Goal: Transaction & Acquisition: Purchase product/service

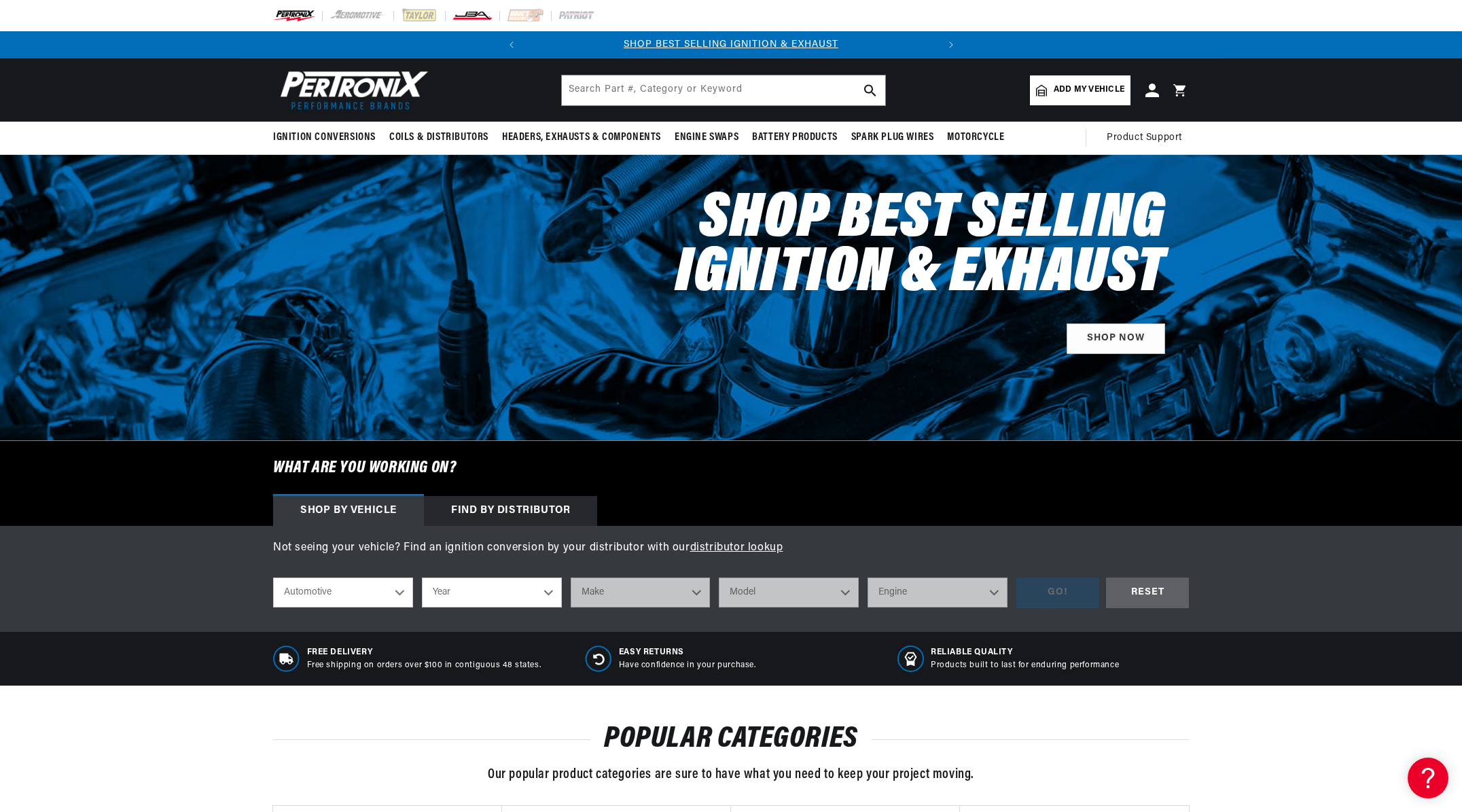
click at [475, 17] on img at bounding box center [472, 15] width 41 height 15
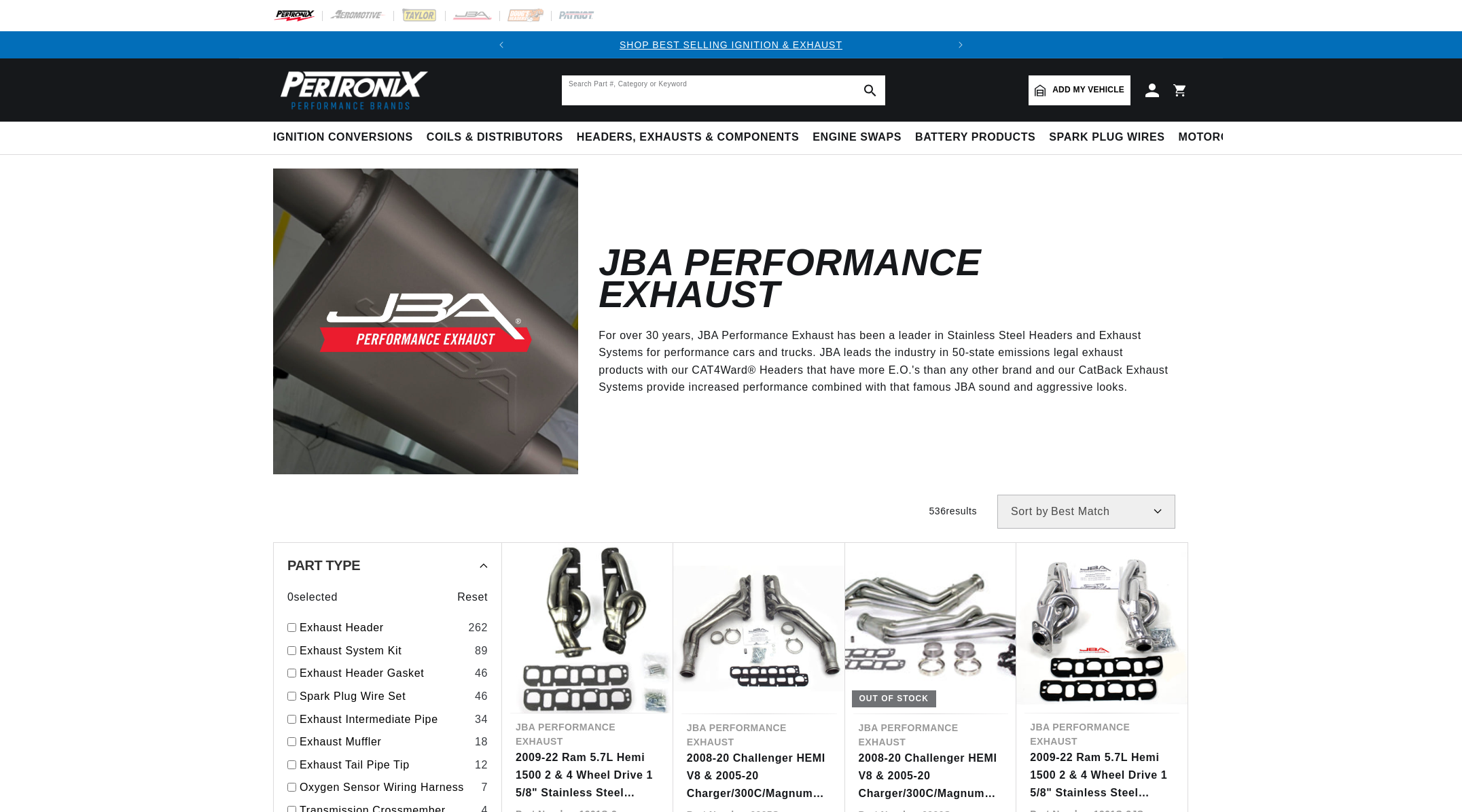
click at [761, 96] on input "text" at bounding box center [723, 90] width 323 height 30
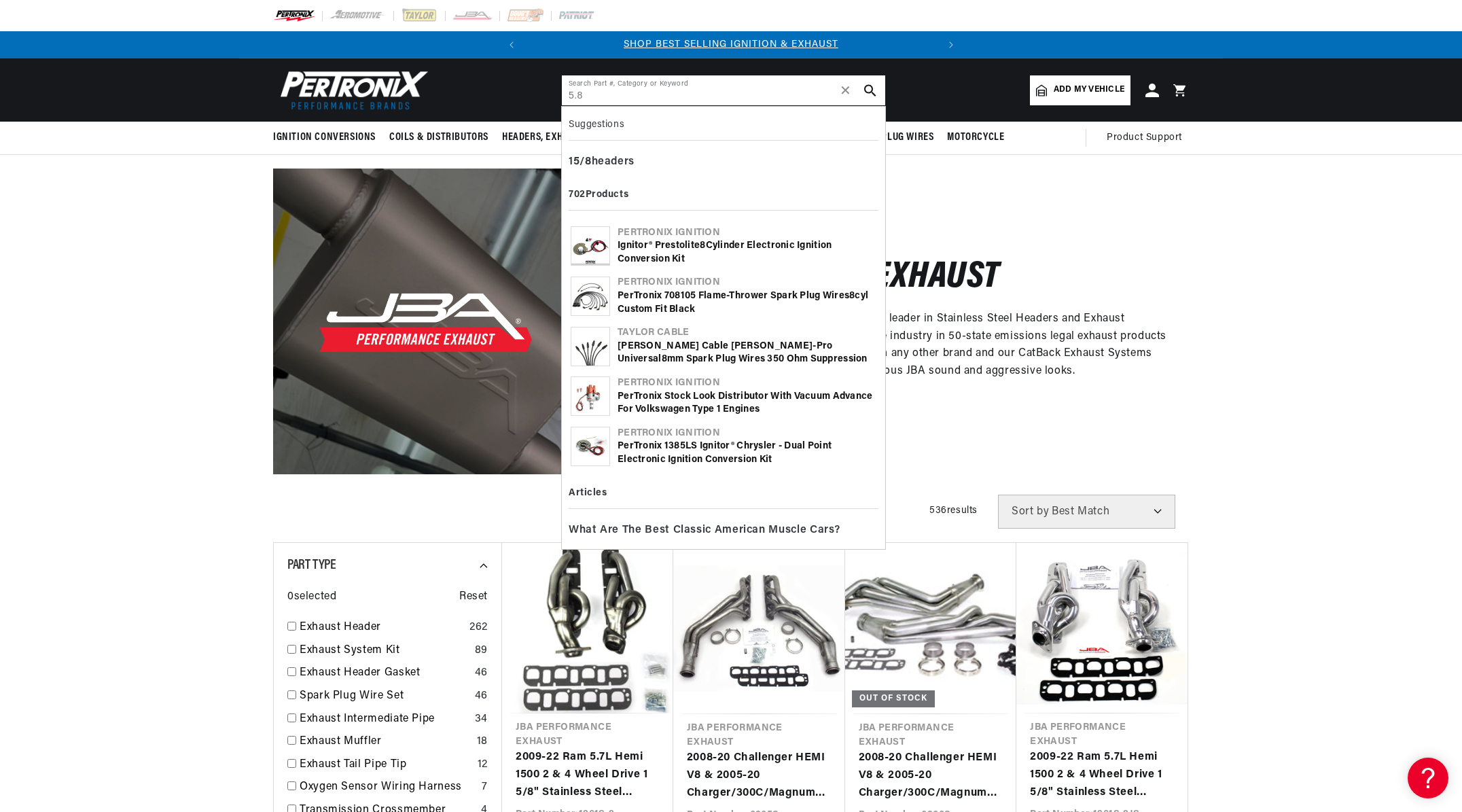
type input "5.8"
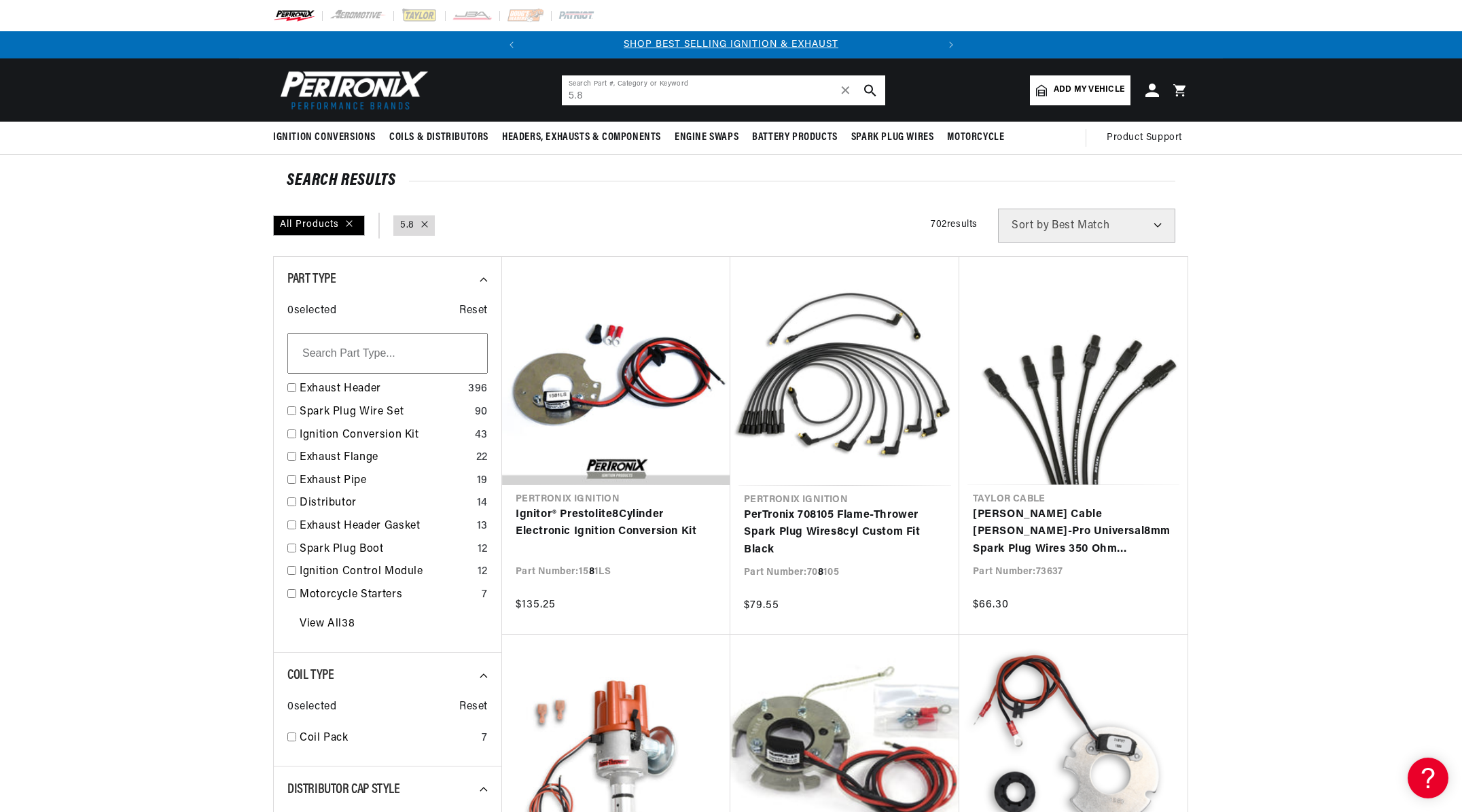
click at [647, 90] on input "5.8" at bounding box center [723, 90] width 323 height 30
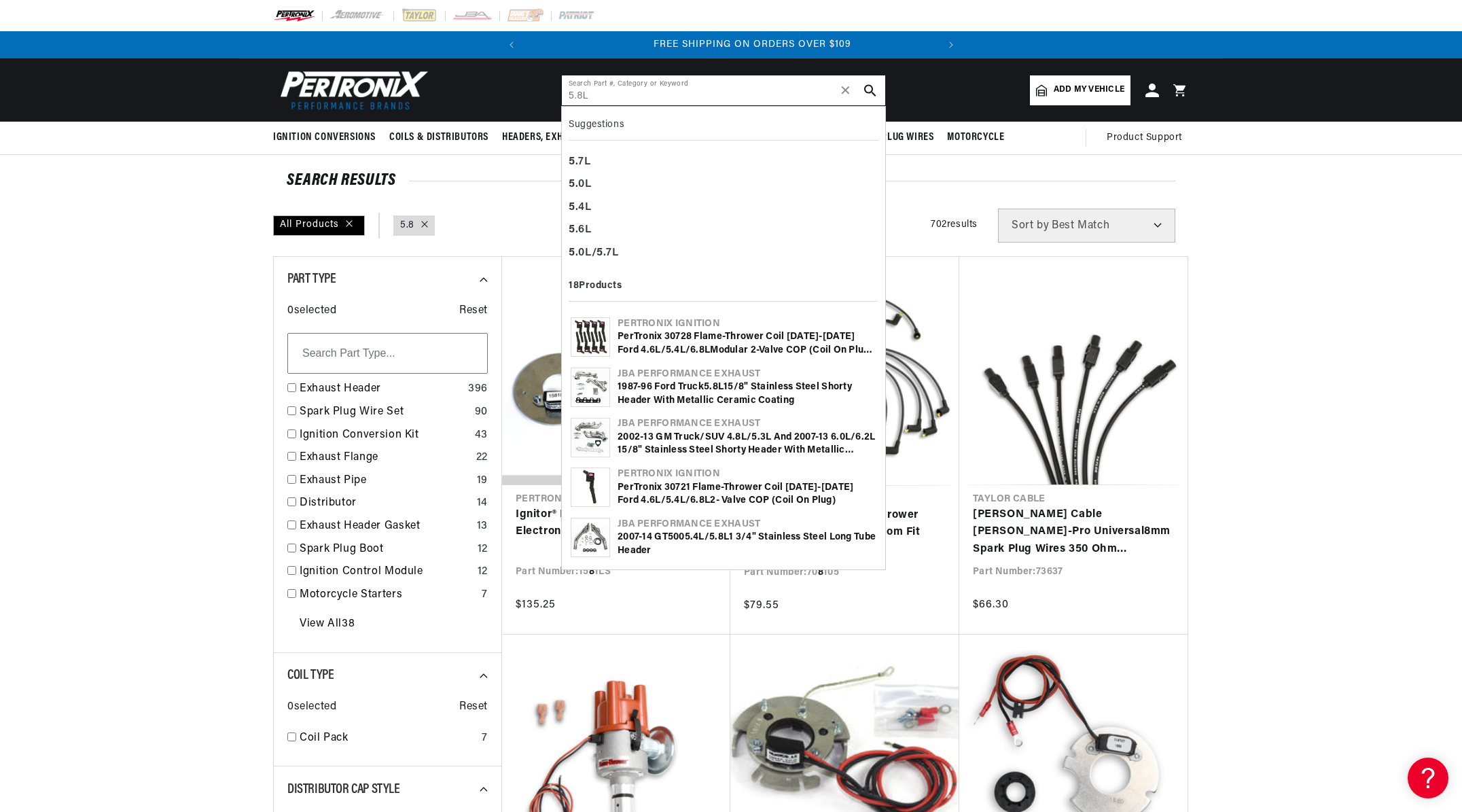
type input "5.8L"
click at [710, 399] on div "1987-96 Ford Truck 5 . 8L 1 5 /8" Stainless Steel Shorty Header with Metallic C…" at bounding box center [747, 393] width 258 height 26
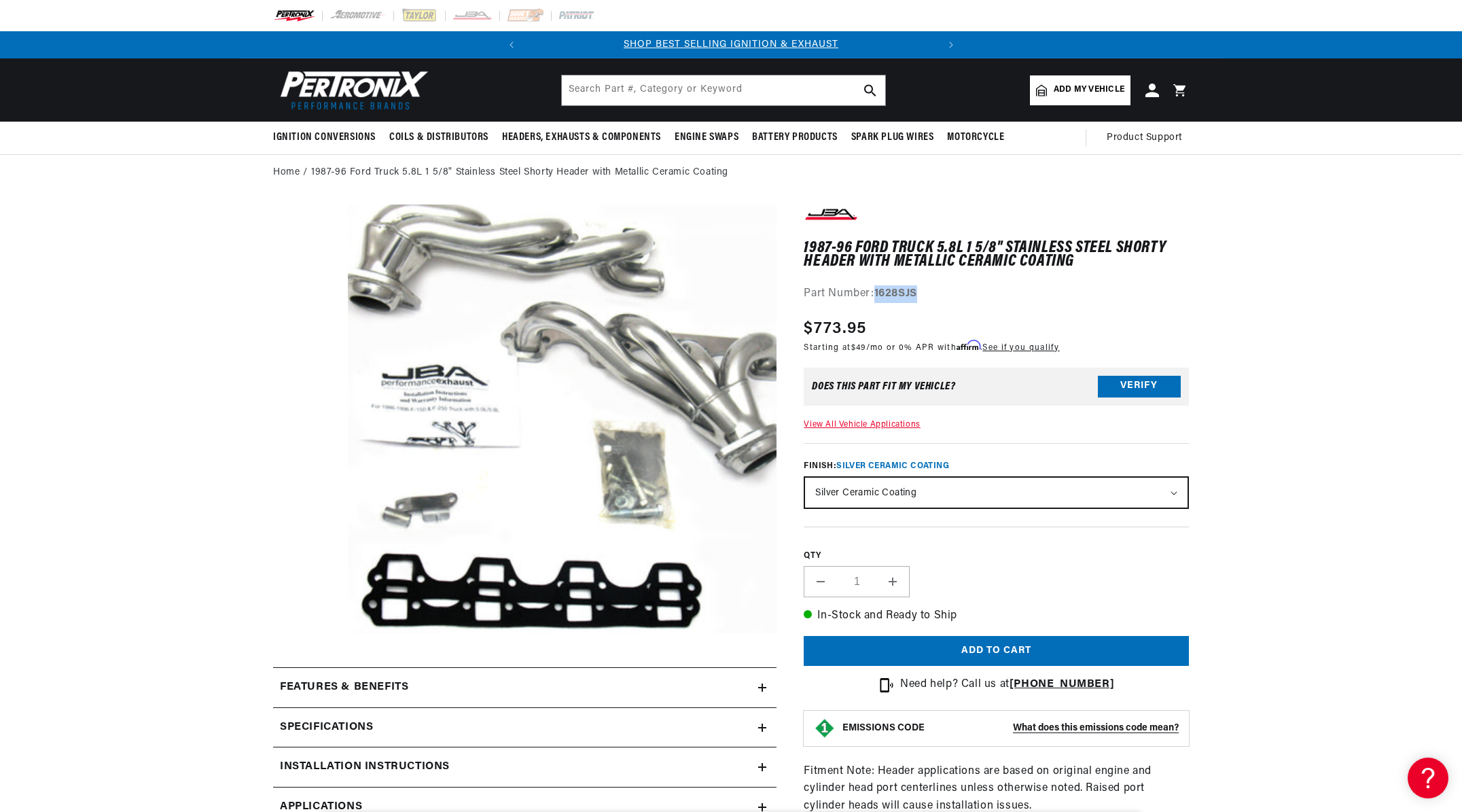
drag, startPoint x: 918, startPoint y: 295, endPoint x: 877, endPoint y: 292, distance: 41.1
click at [877, 292] on strong "1628SJS" at bounding box center [896, 292] width 43 height 11
copy strong "1628SJS"
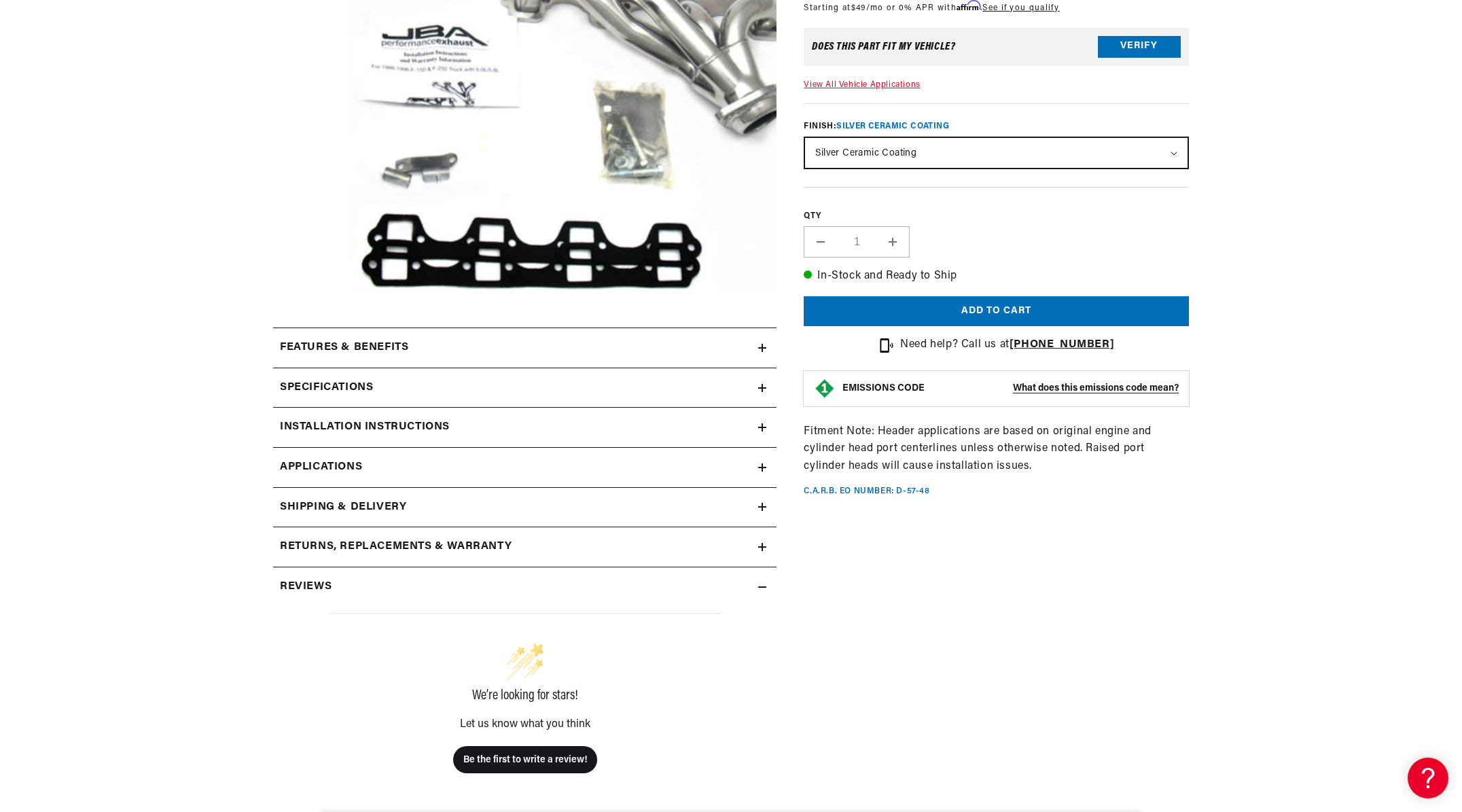
click at [741, 352] on div "Features & Benefits" at bounding box center [515, 348] width 485 height 17
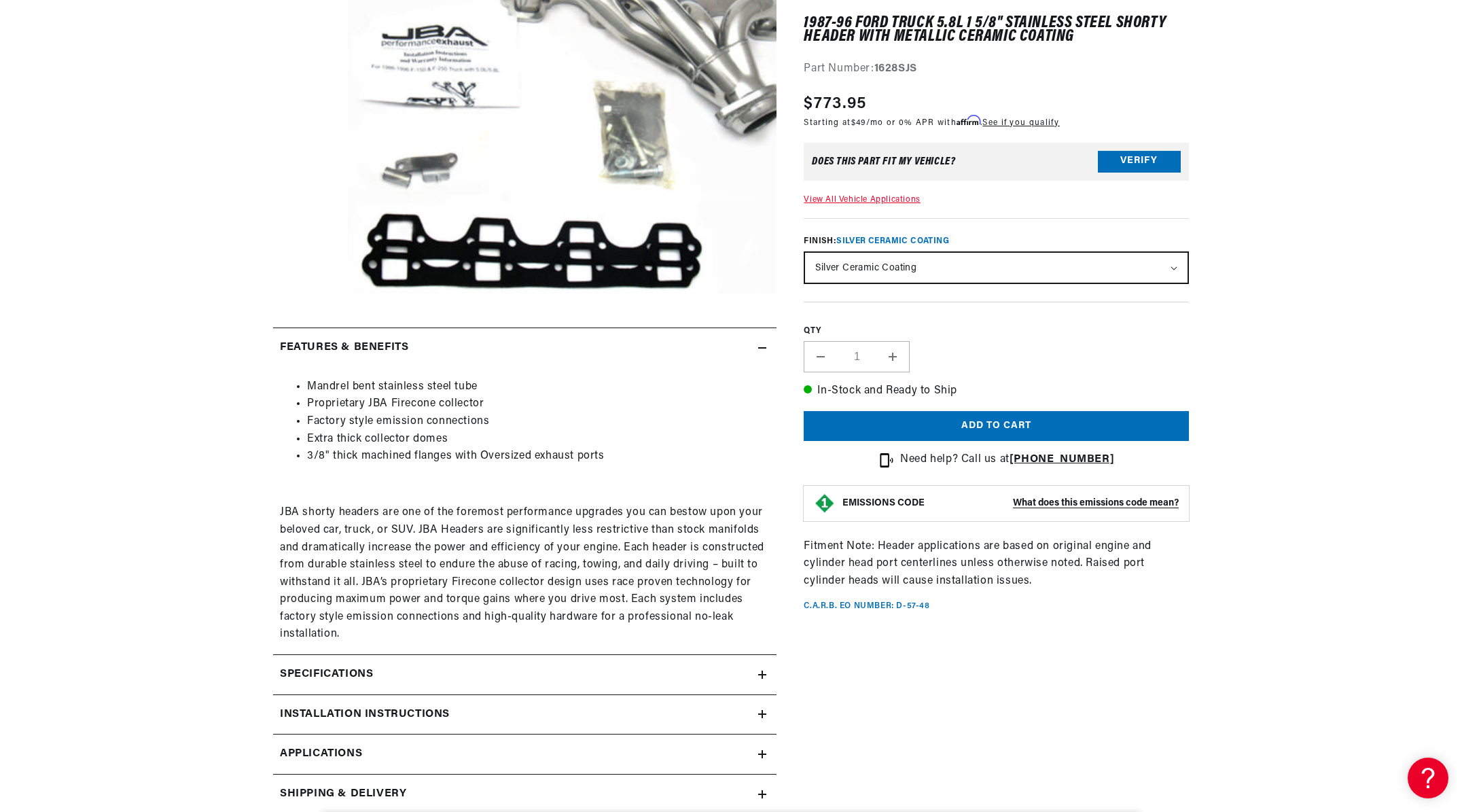
click at [763, 348] on icon at bounding box center [762, 348] width 8 height 0
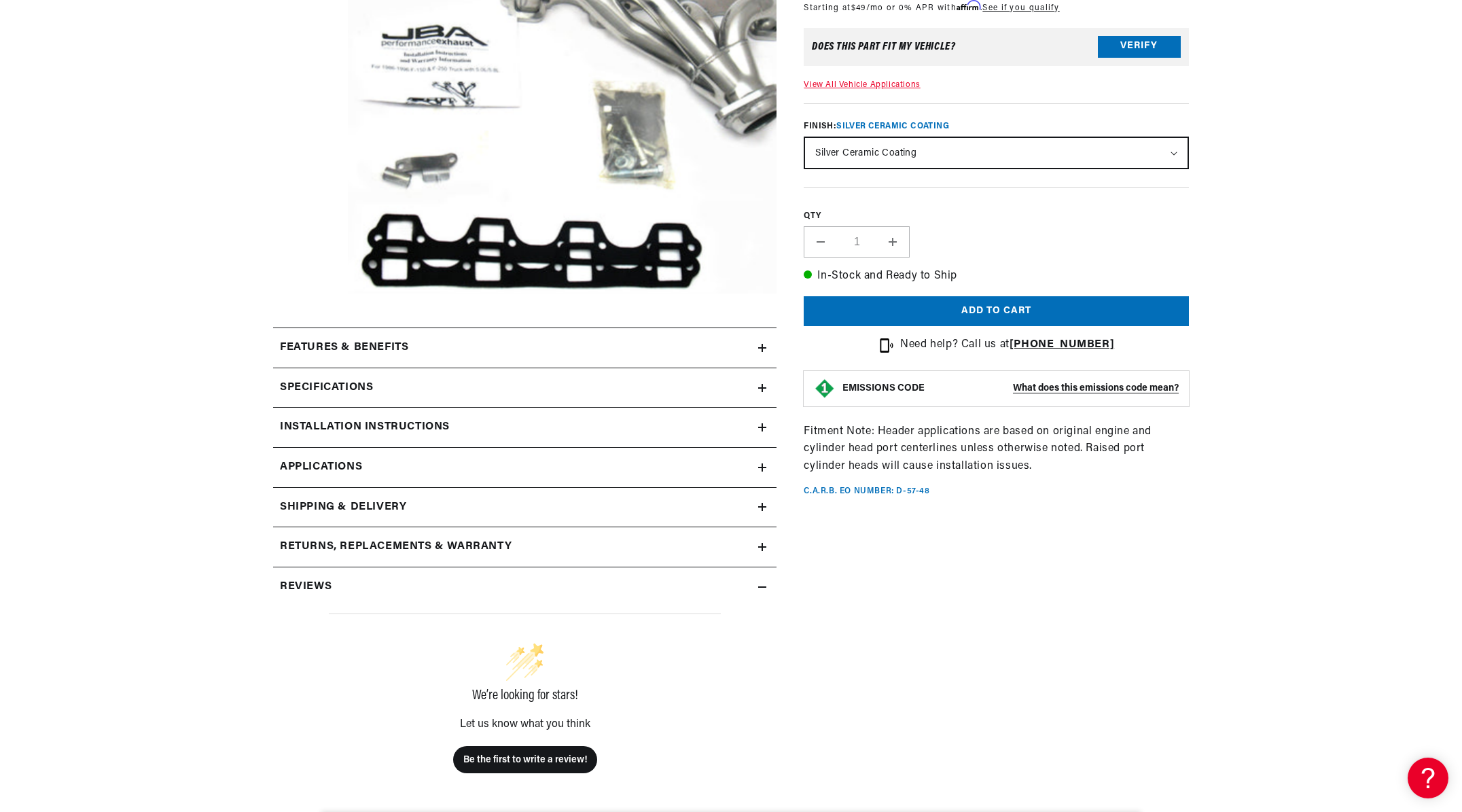
click at [763, 348] on icon at bounding box center [762, 348] width 8 height 0
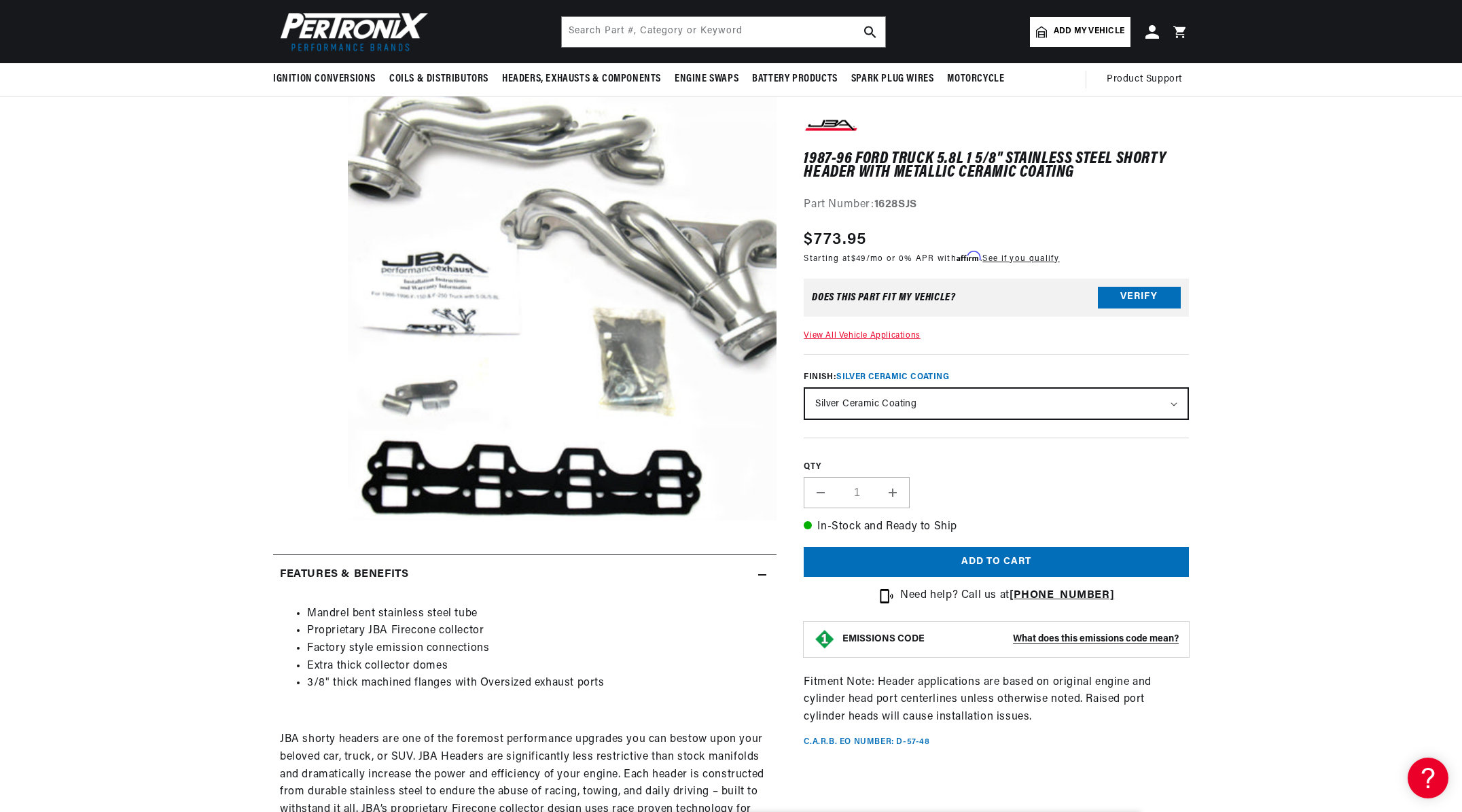
click at [352, 762] on p "JBA shorty headers are one of the foremost performance upgrades you can bestow …" at bounding box center [525, 799] width 490 height 139
click at [370, 756] on p "JBA shorty headers are one of the foremost performance upgrades you can bestow …" at bounding box center [525, 799] width 490 height 139
click at [488, 761] on p "JBA shorty headers are one of the foremost performance upgrades you can bestow …" at bounding box center [525, 799] width 490 height 139
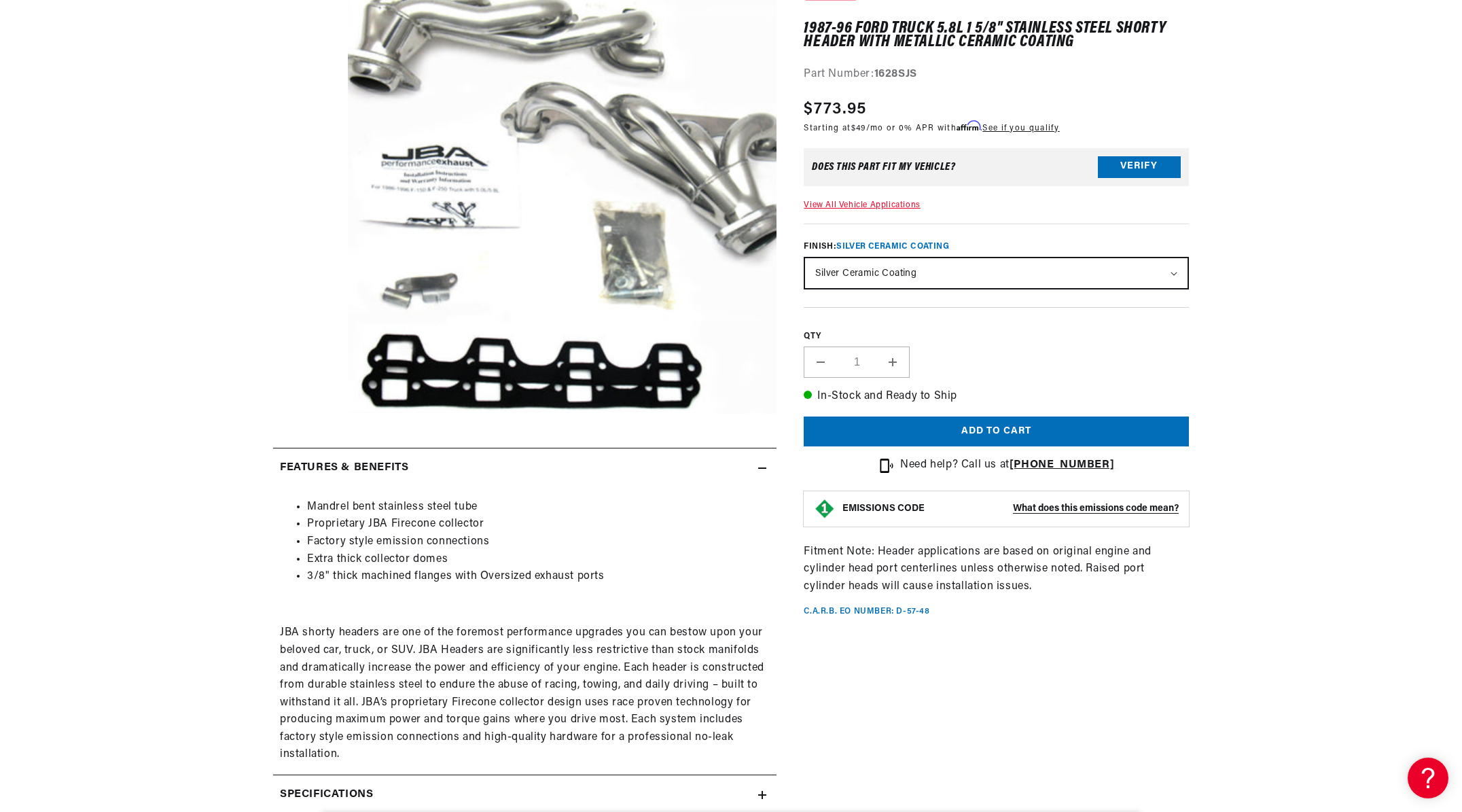
scroll to position [226, 0]
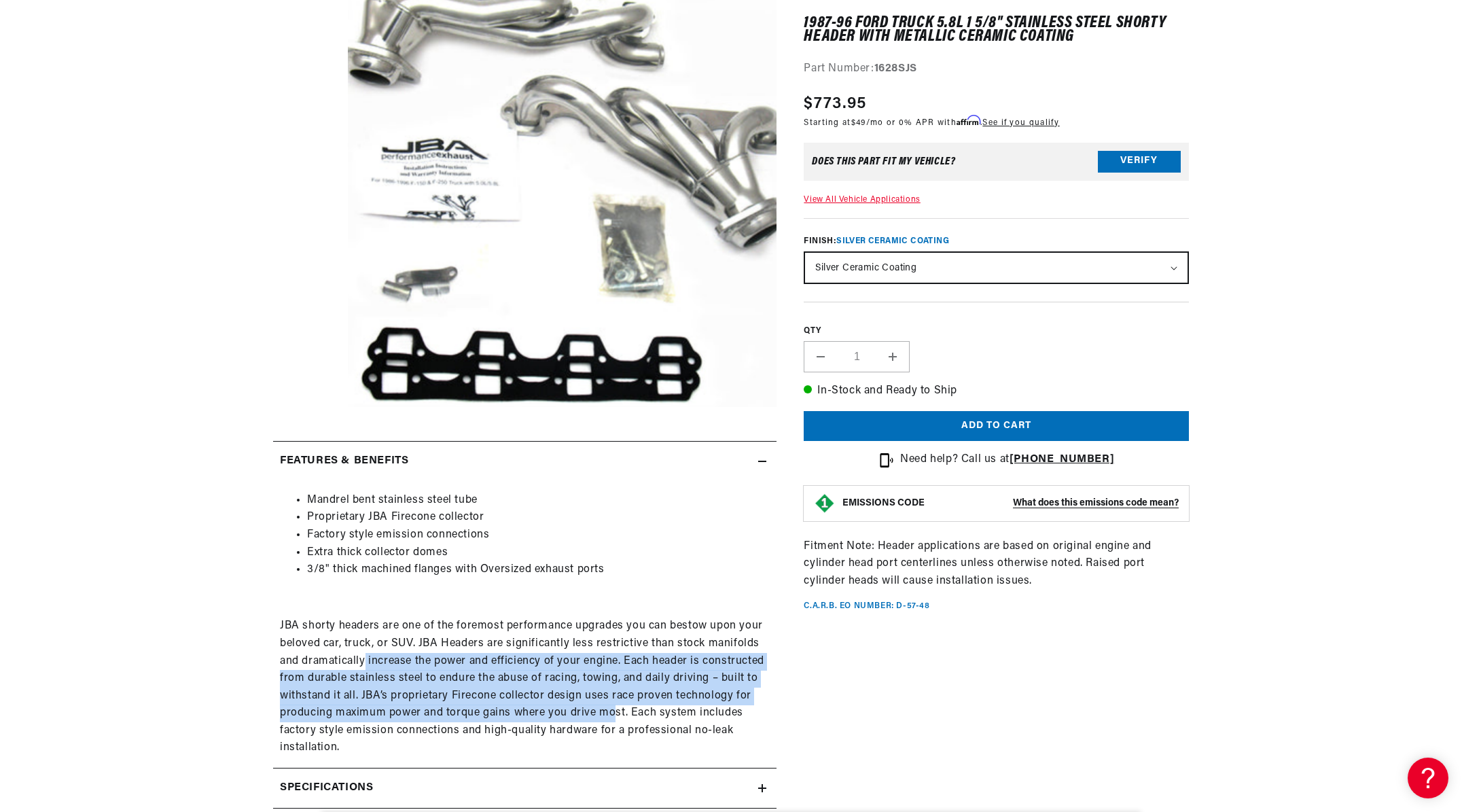
drag, startPoint x: 365, startPoint y: 660, endPoint x: 617, endPoint y: 714, distance: 257.7
click at [613, 705] on p "JBA shorty headers are one of the foremost performance upgrades you can bestow …" at bounding box center [525, 687] width 490 height 139
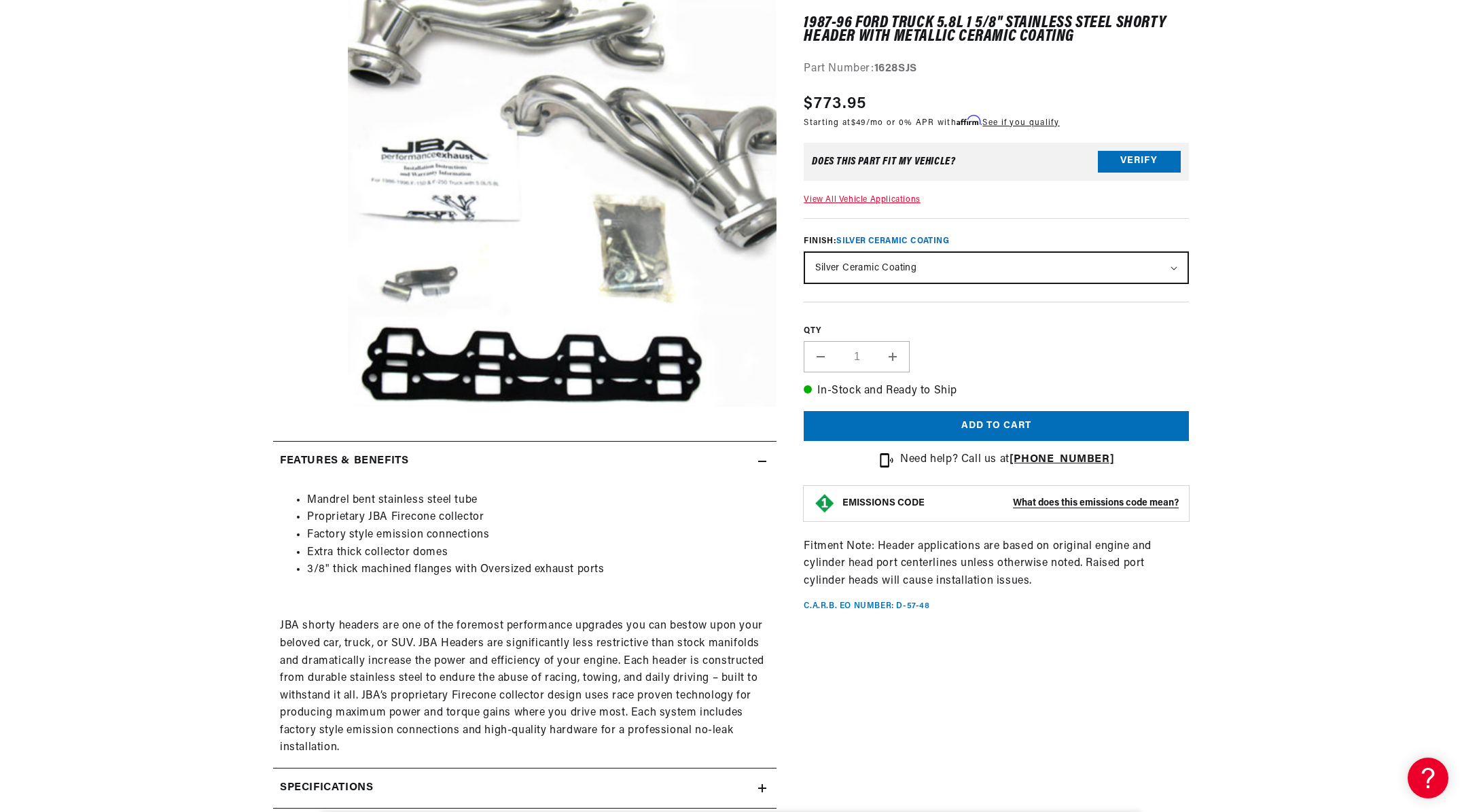
click at [657, 724] on p "JBA shorty headers are one of the foremost performance upgrades you can bestow …" at bounding box center [525, 687] width 490 height 139
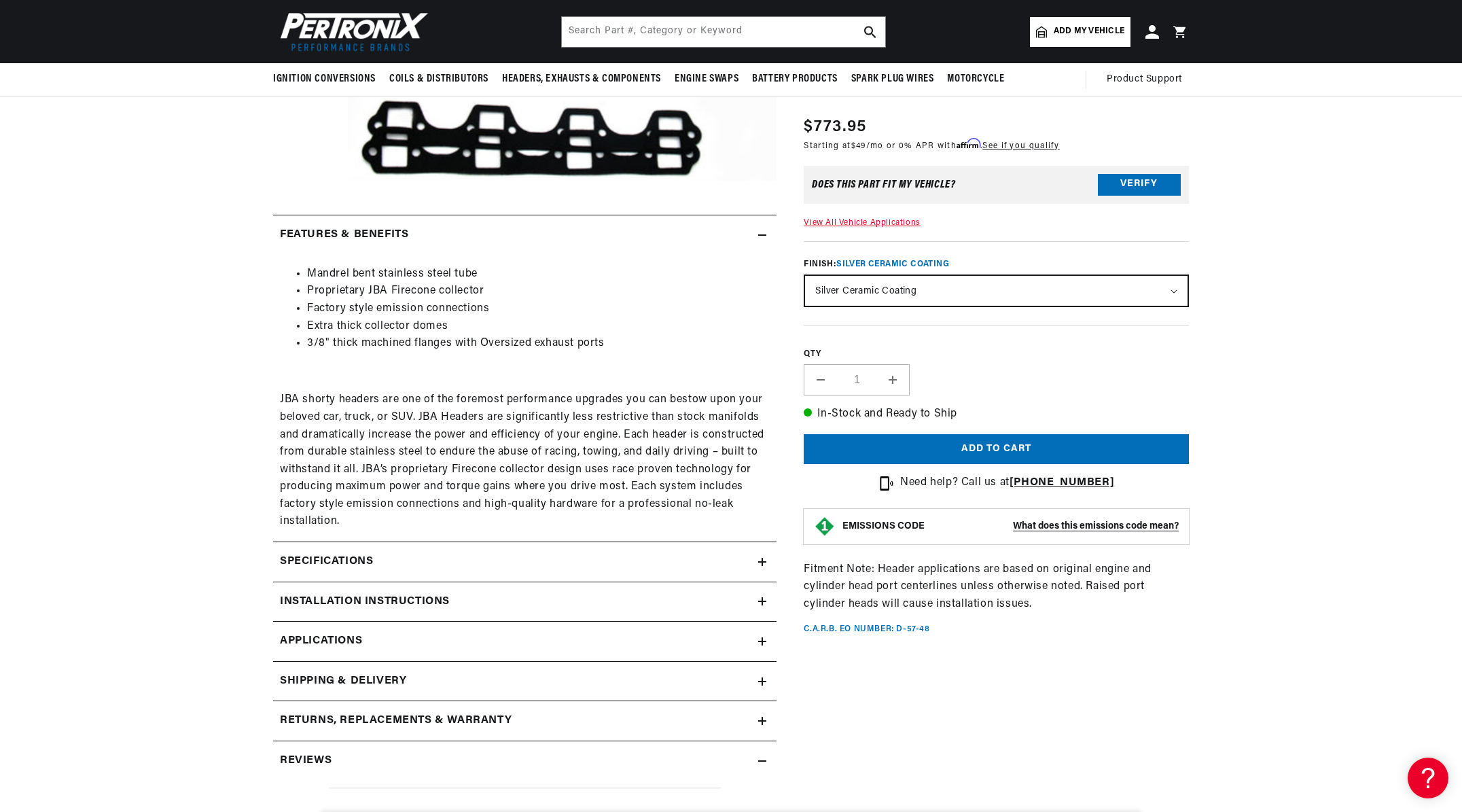
scroll to position [0, 0]
